Goal: Task Accomplishment & Management: Manage account settings

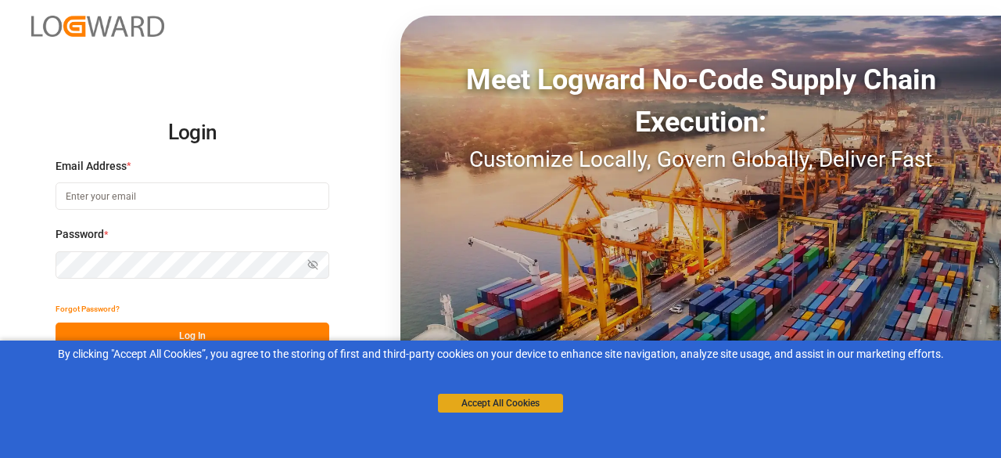
click at [484, 400] on button "Accept All Cookies" at bounding box center [500, 402] width 125 height 19
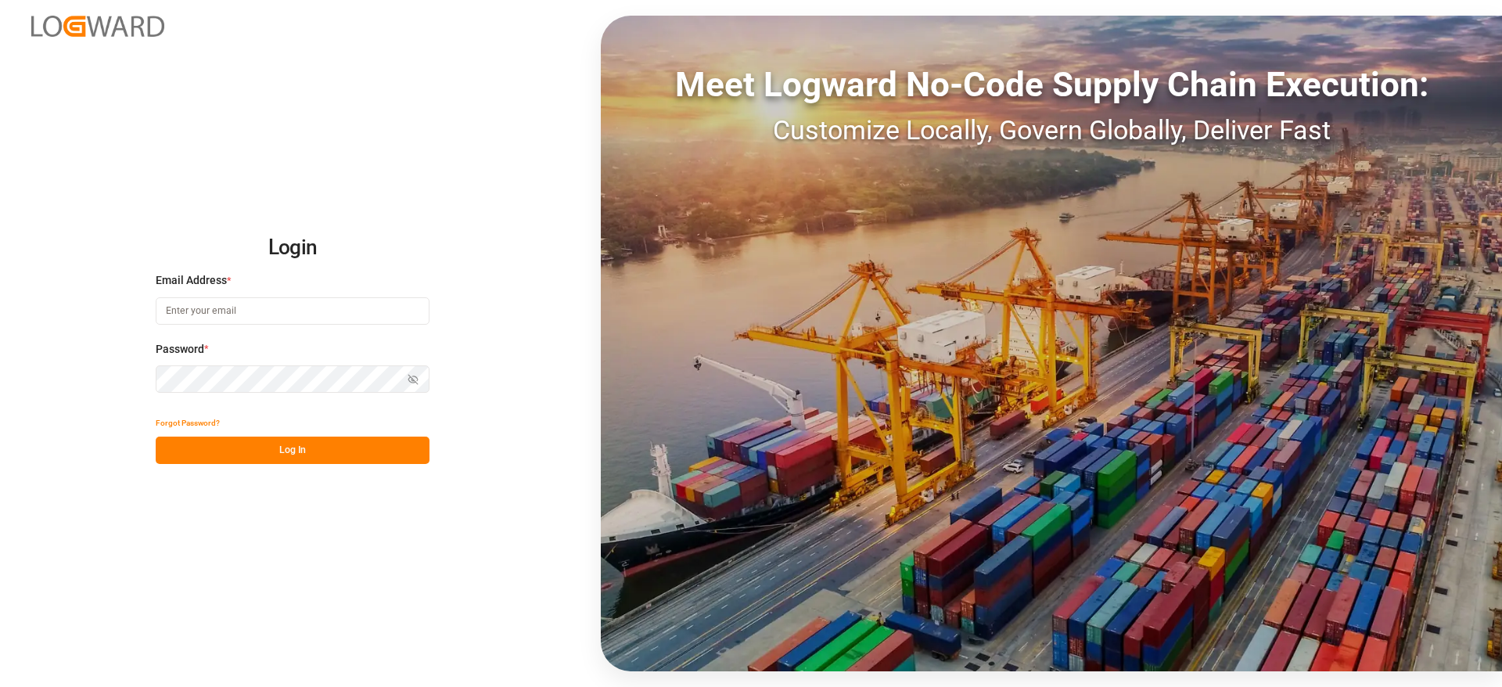
click at [261, 322] on input at bounding box center [293, 310] width 274 height 27
type input "vishwanath.mp@logward.com"
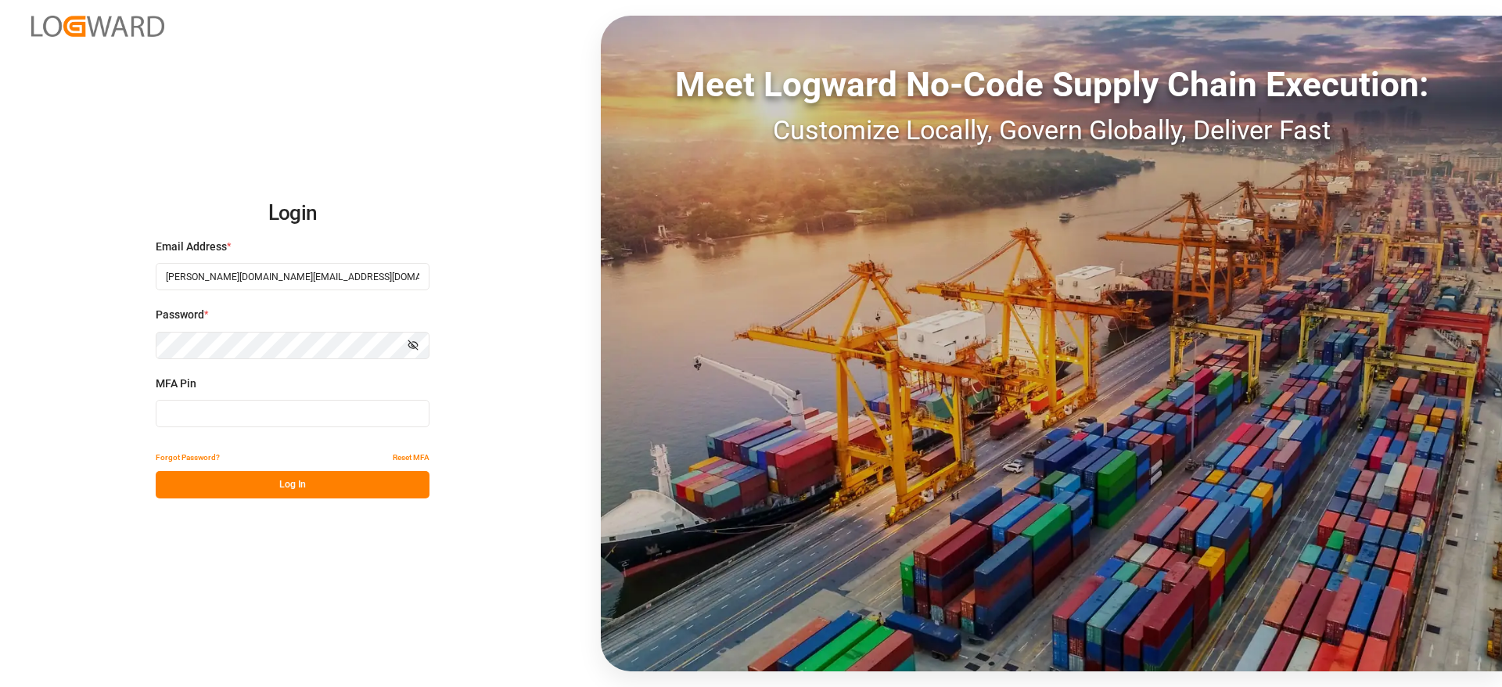
type input "594889"
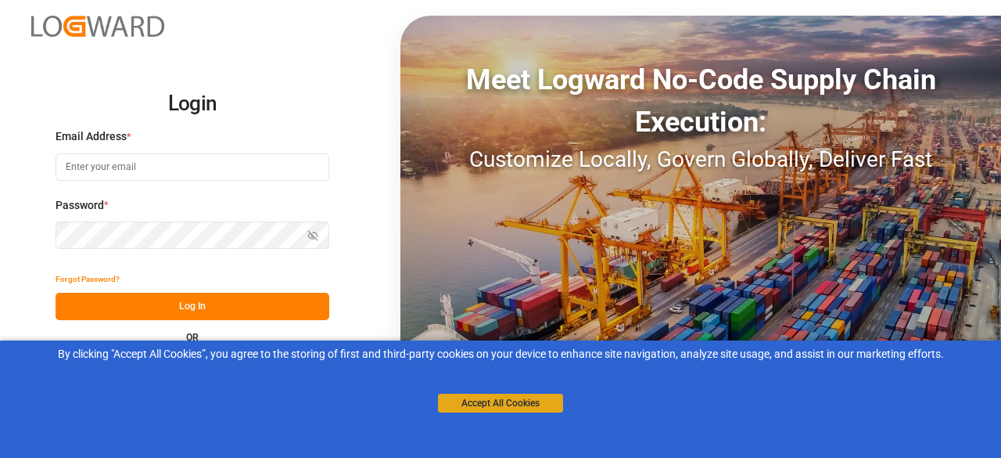
click at [465, 404] on button "Accept All Cookies" at bounding box center [500, 402] width 125 height 19
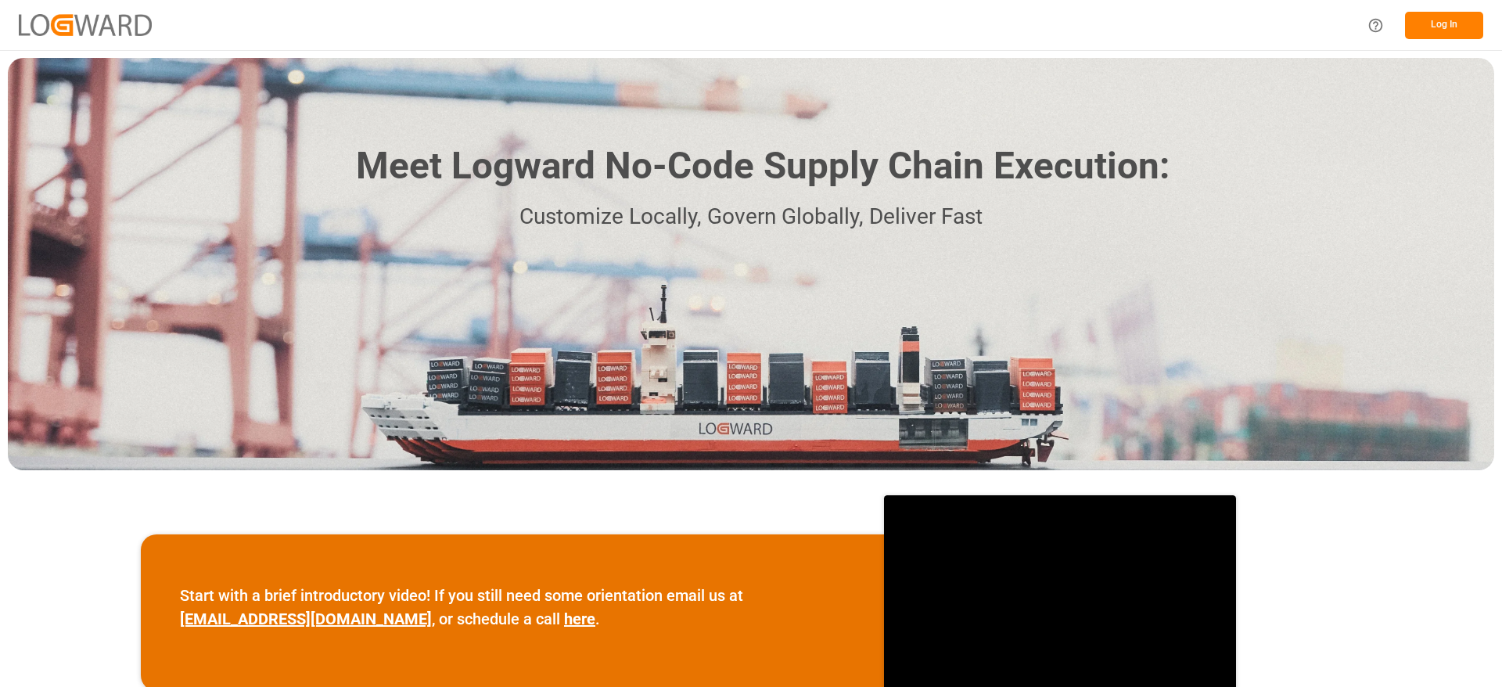
click at [1446, 24] on button "Log In" at bounding box center [1444, 25] width 78 height 27
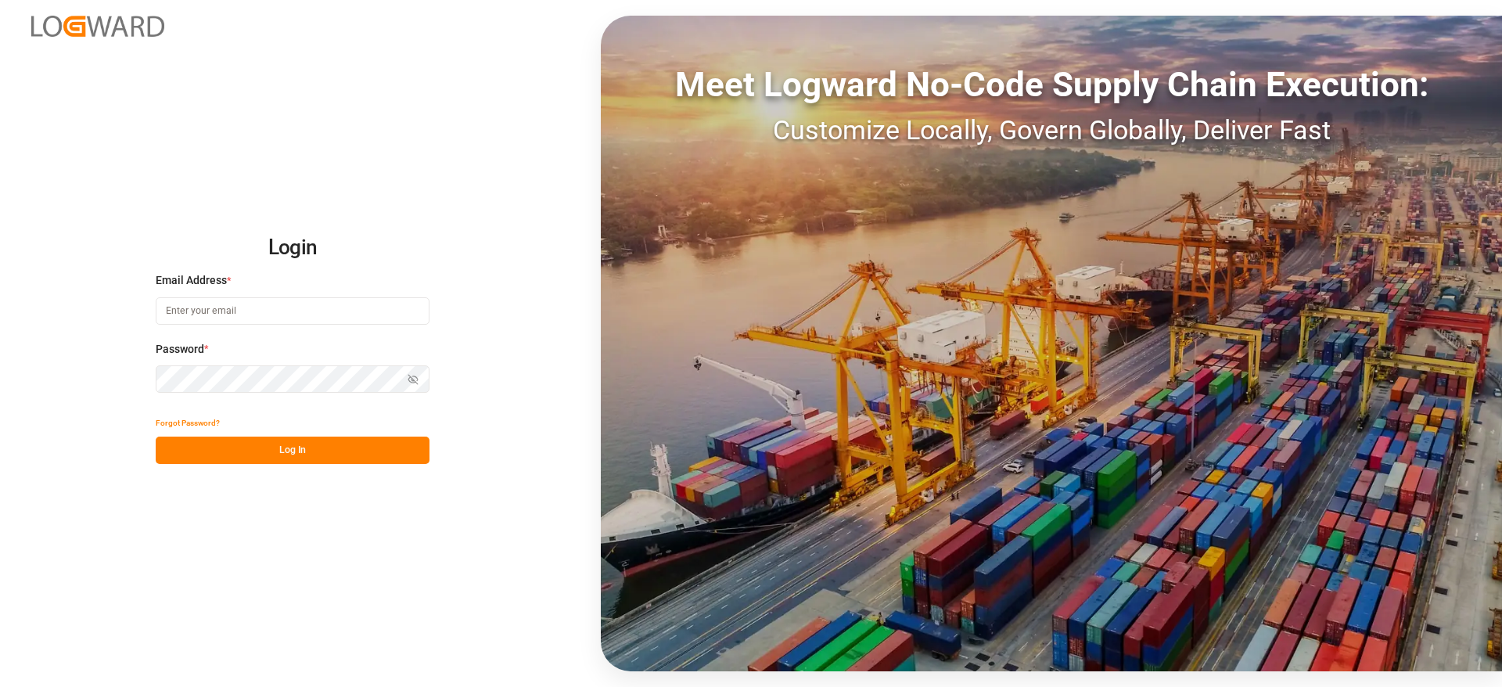
click at [259, 318] on input at bounding box center [293, 310] width 274 height 27
type input "vishwanath.mp@logward.com"
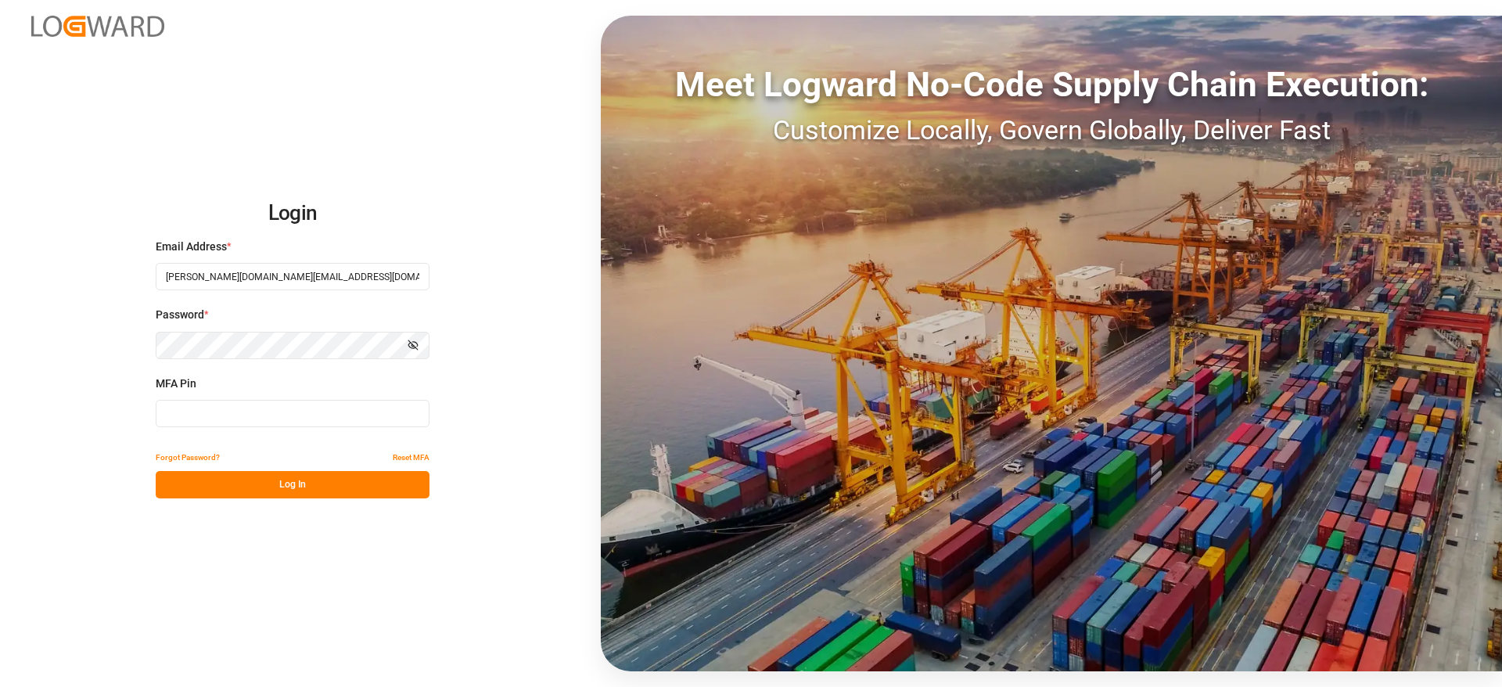
type input "561856"
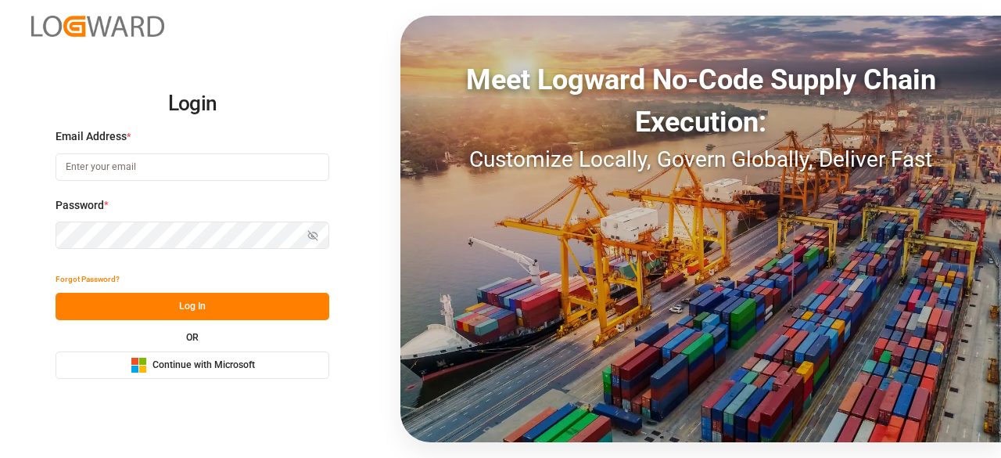
click at [164, 362] on span "Continue with Microsoft" at bounding box center [204, 365] width 102 height 14
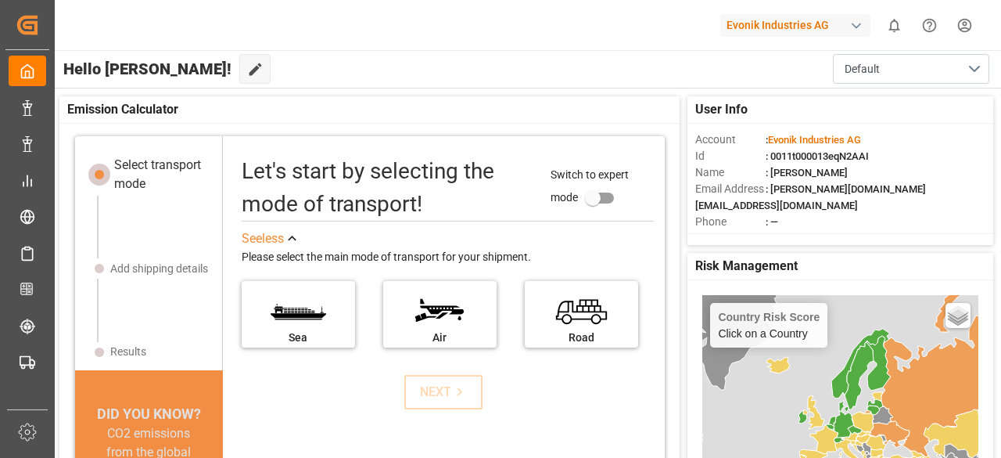
click at [748, 82] on div "Hello [PERSON_NAME]! Edit Cockpit Default" at bounding box center [527, 69] width 950 height 38
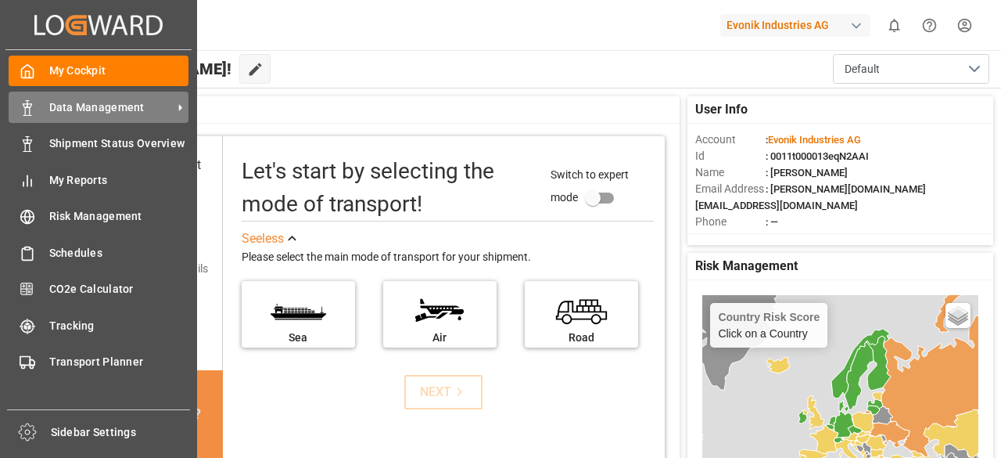
click at [67, 102] on span "Data Management" at bounding box center [111, 107] width 124 height 16
